Goal: Task Accomplishment & Management: Complete application form

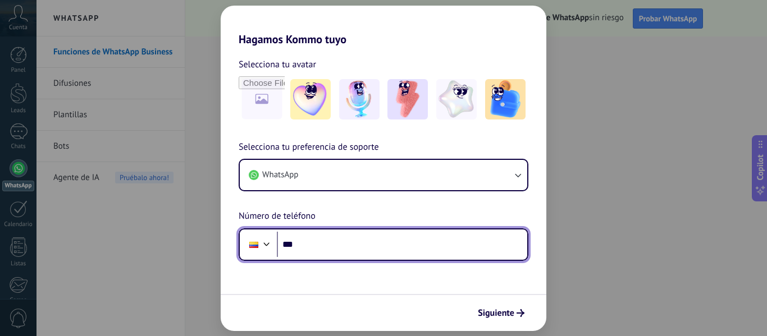
click at [363, 248] on input "***" at bounding box center [402, 245] width 250 height 26
type input "**********"
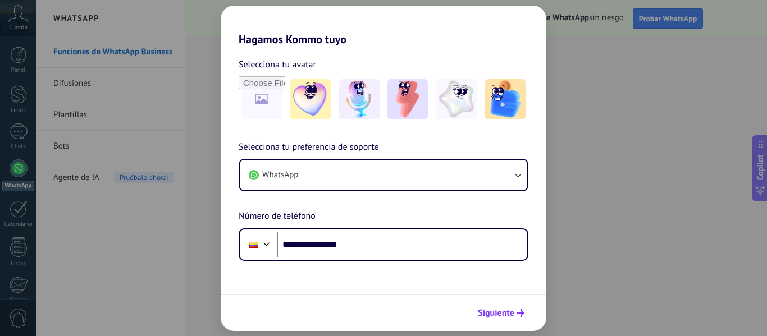
click at [515, 314] on span "Siguiente" at bounding box center [501, 313] width 47 height 8
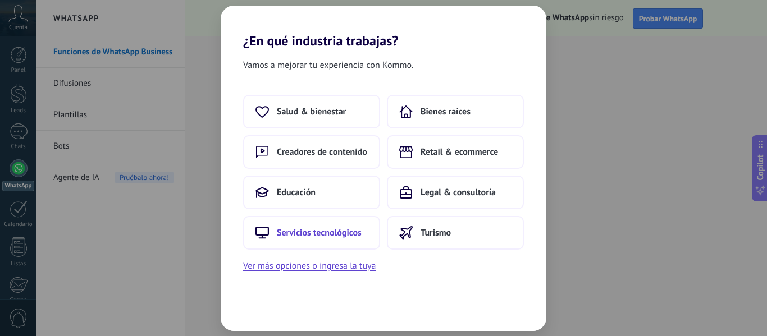
click at [312, 240] on button "Servicios tecnológicos" at bounding box center [311, 233] width 137 height 34
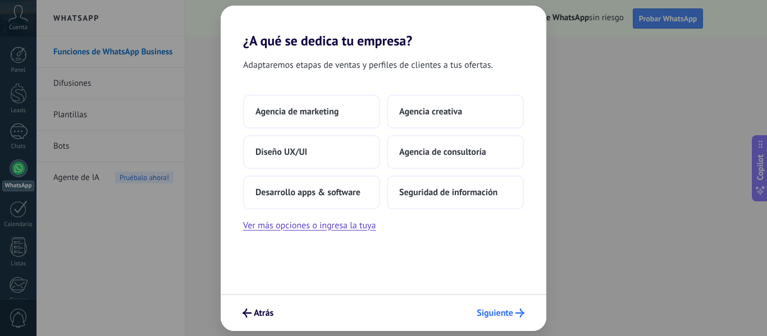
click at [495, 315] on span "Siguiente" at bounding box center [495, 313] width 36 height 8
click at [274, 117] on span "Agencia de marketing" at bounding box center [296, 111] width 83 height 11
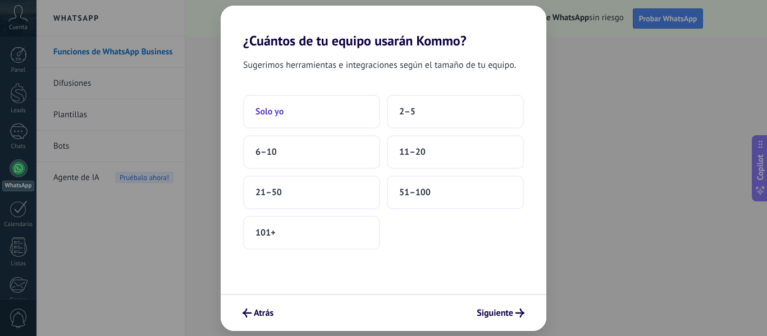
click at [298, 99] on button "Solo yo" at bounding box center [311, 112] width 137 height 34
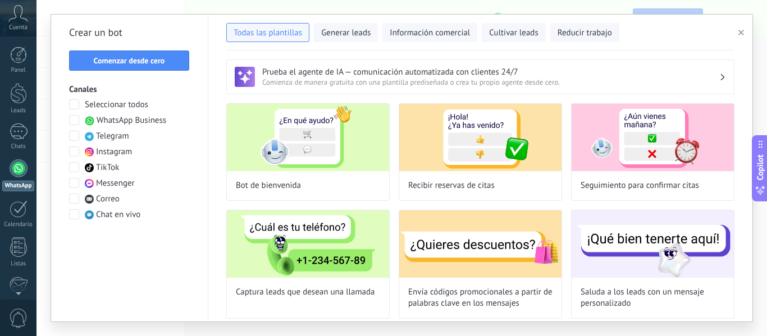
click at [20, 28] on span "Cuenta" at bounding box center [18, 27] width 19 height 7
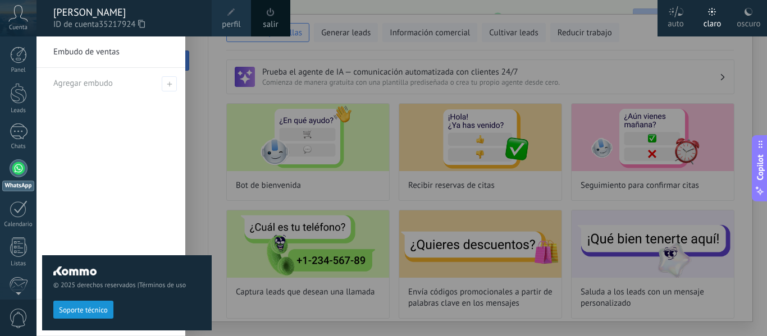
click at [208, 60] on div "© 2025 derechos reservados | Términos de uso Soporte técnico" at bounding box center [127, 186] width 170 height 300
click at [201, 66] on div "© 2025 derechos reservados | Términos de uso Soporte técnico" at bounding box center [127, 186] width 170 height 300
drag, startPoint x: 198, startPoint y: 76, endPoint x: 198, endPoint y: 84, distance: 7.3
click at [198, 83] on div "© 2025 derechos reservados | Términos de uso Soporte técnico" at bounding box center [127, 186] width 170 height 300
click at [747, 10] on icon at bounding box center [748, 11] width 9 height 9
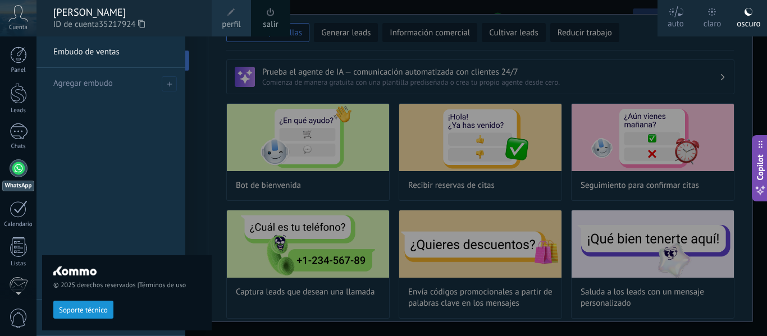
click at [704, 13] on div "claro" at bounding box center [712, 21] width 18 height 29
